Goal: Find specific page/section: Find specific page/section

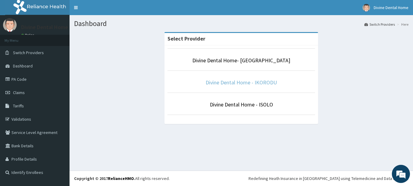
click at [222, 85] on link "Divine Dental Home - IKORODU" at bounding box center [240, 82] width 71 height 7
